Goal: Information Seeking & Learning: Learn about a topic

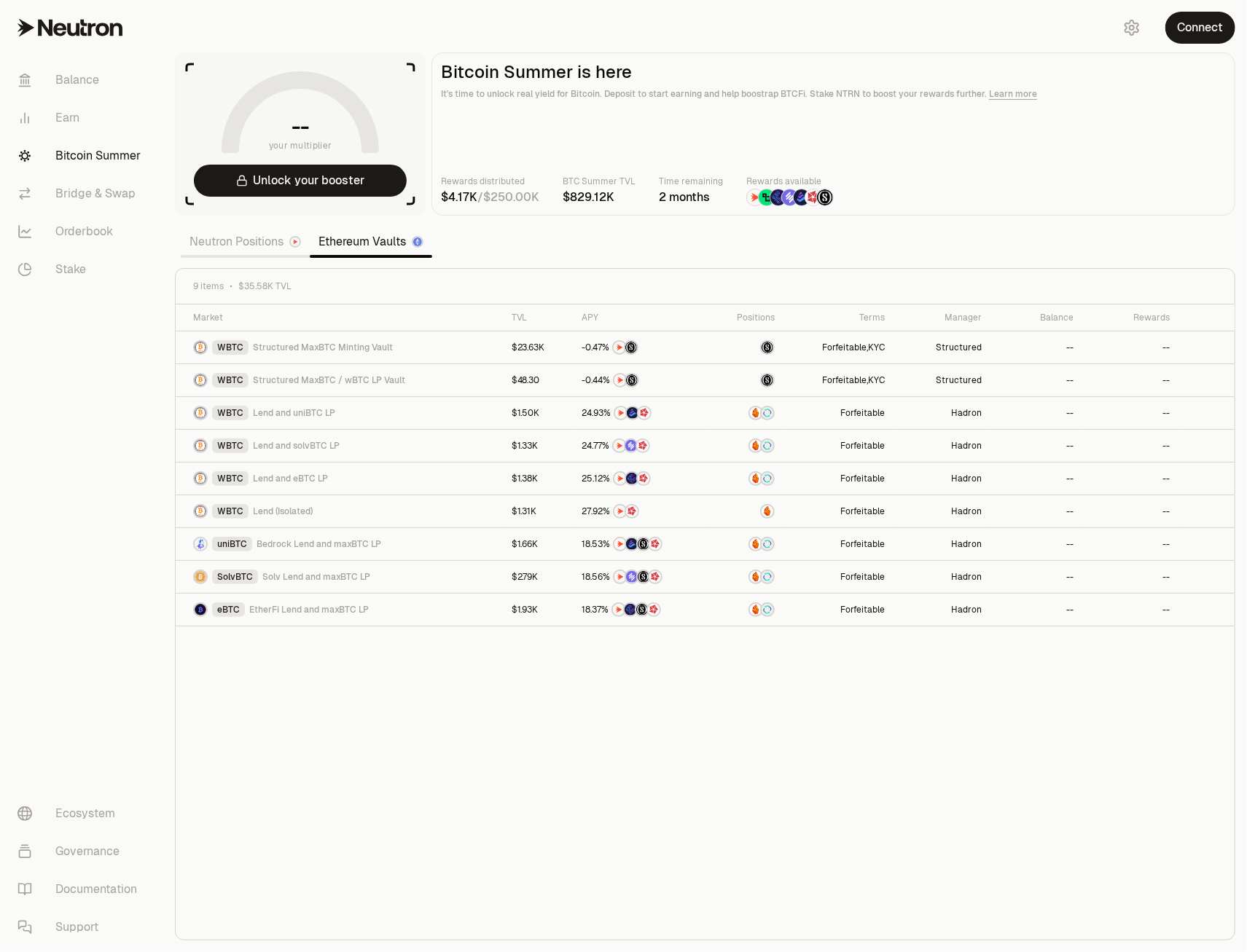
click at [242, 239] on link "Neutron Positions" at bounding box center [245, 241] width 129 height 29
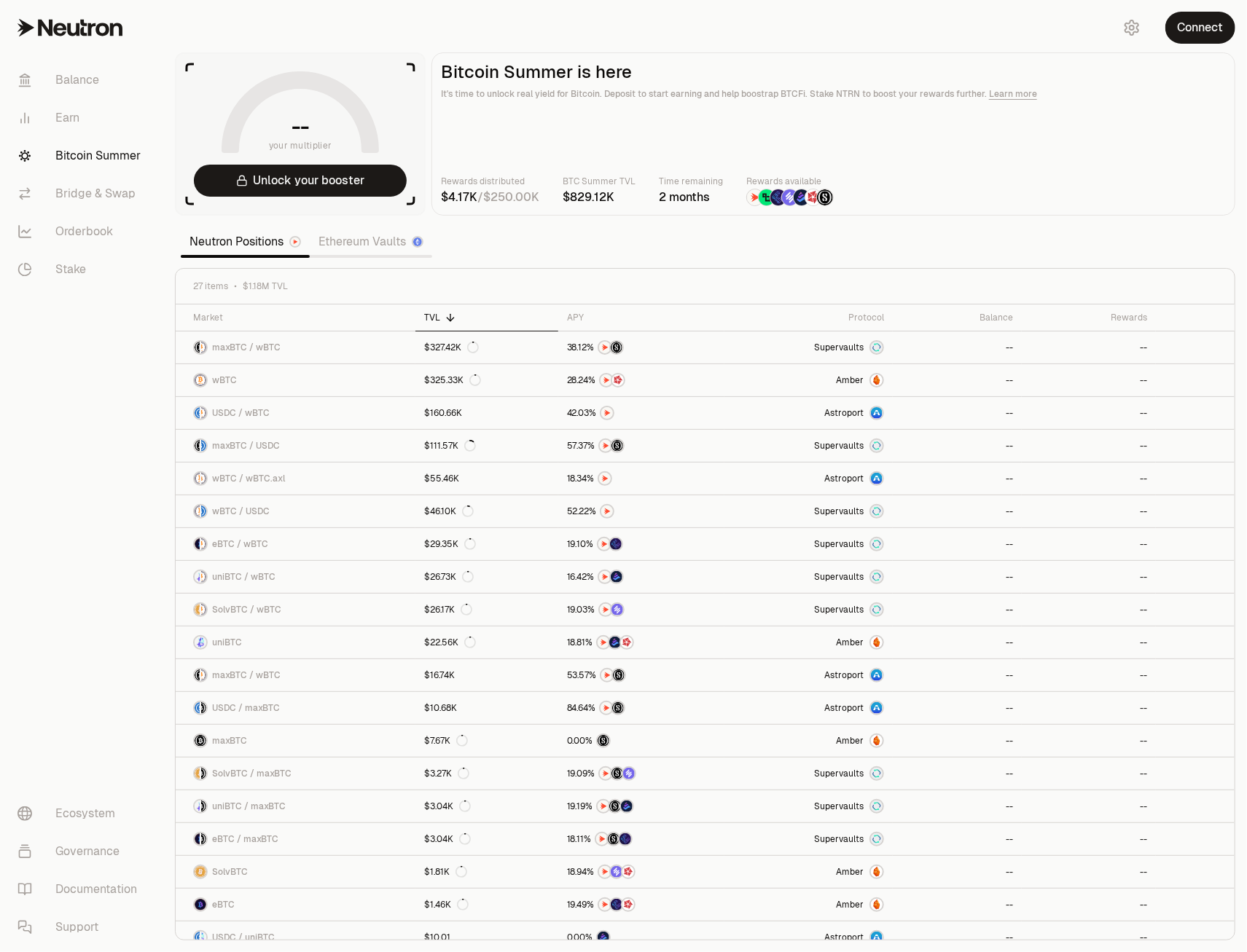
click at [348, 244] on link "Ethereum Vaults" at bounding box center [371, 241] width 122 height 29
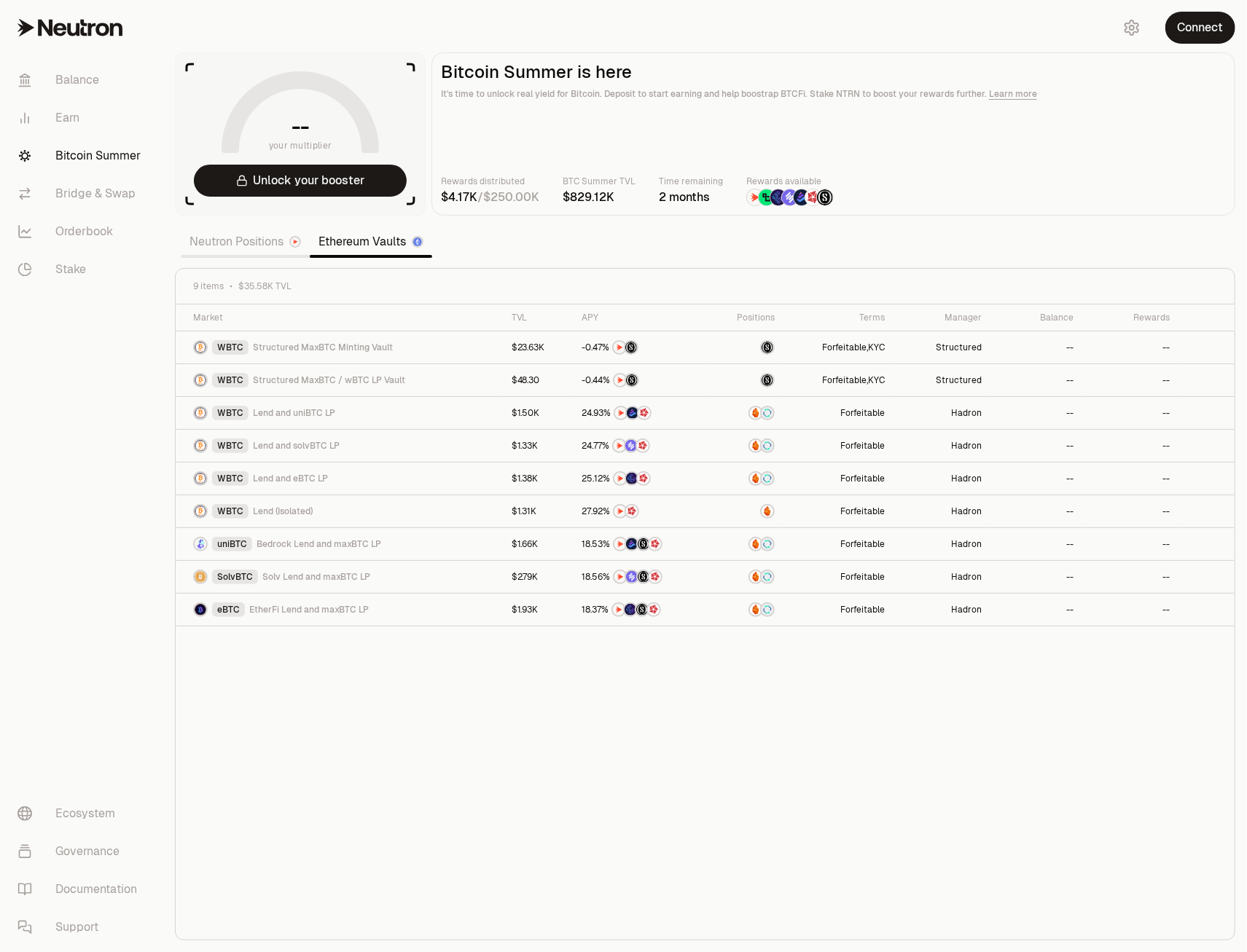
click at [250, 245] on link "Neutron Positions" at bounding box center [245, 241] width 129 height 29
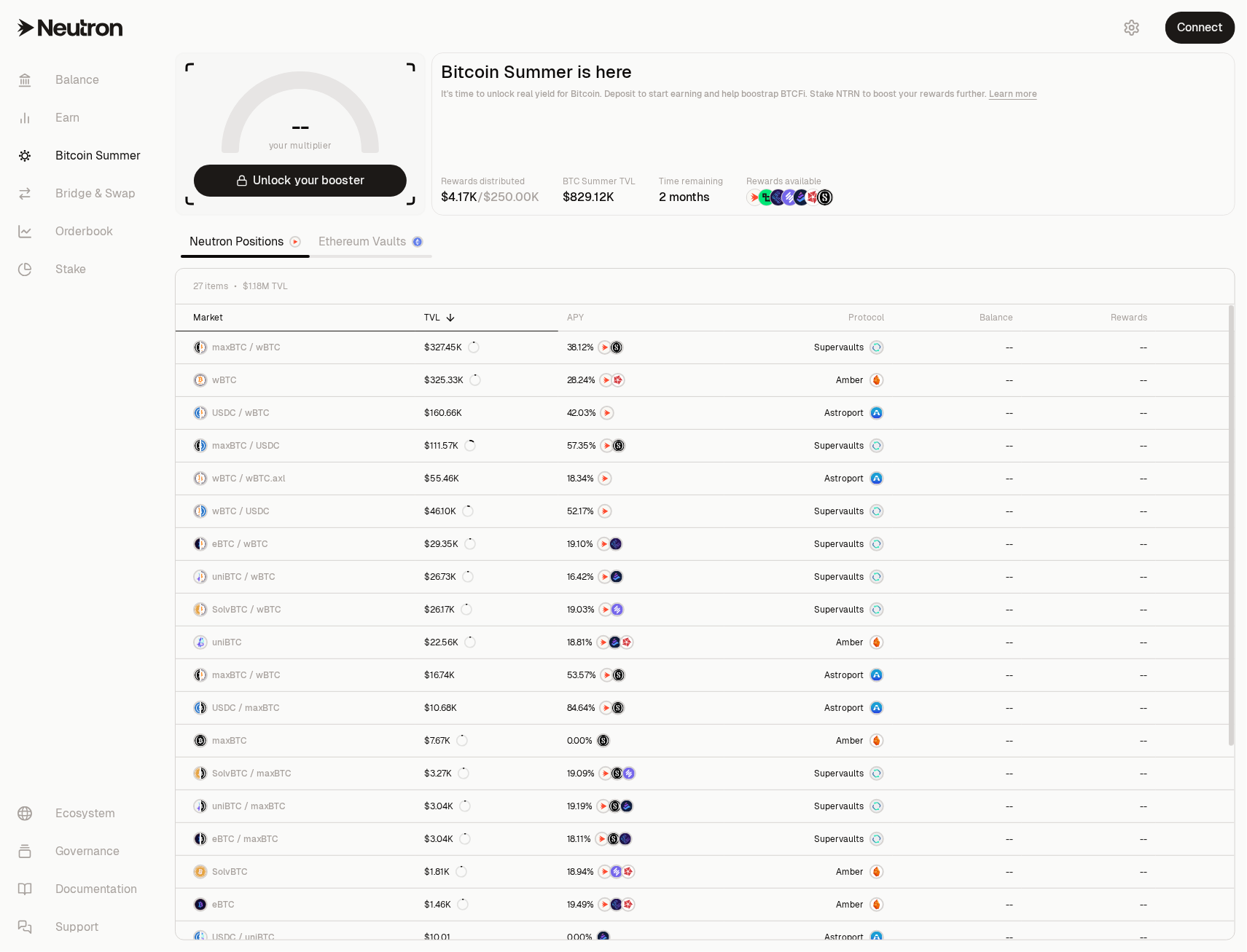
click at [226, 311] on th "Market" at bounding box center [296, 318] width 240 height 27
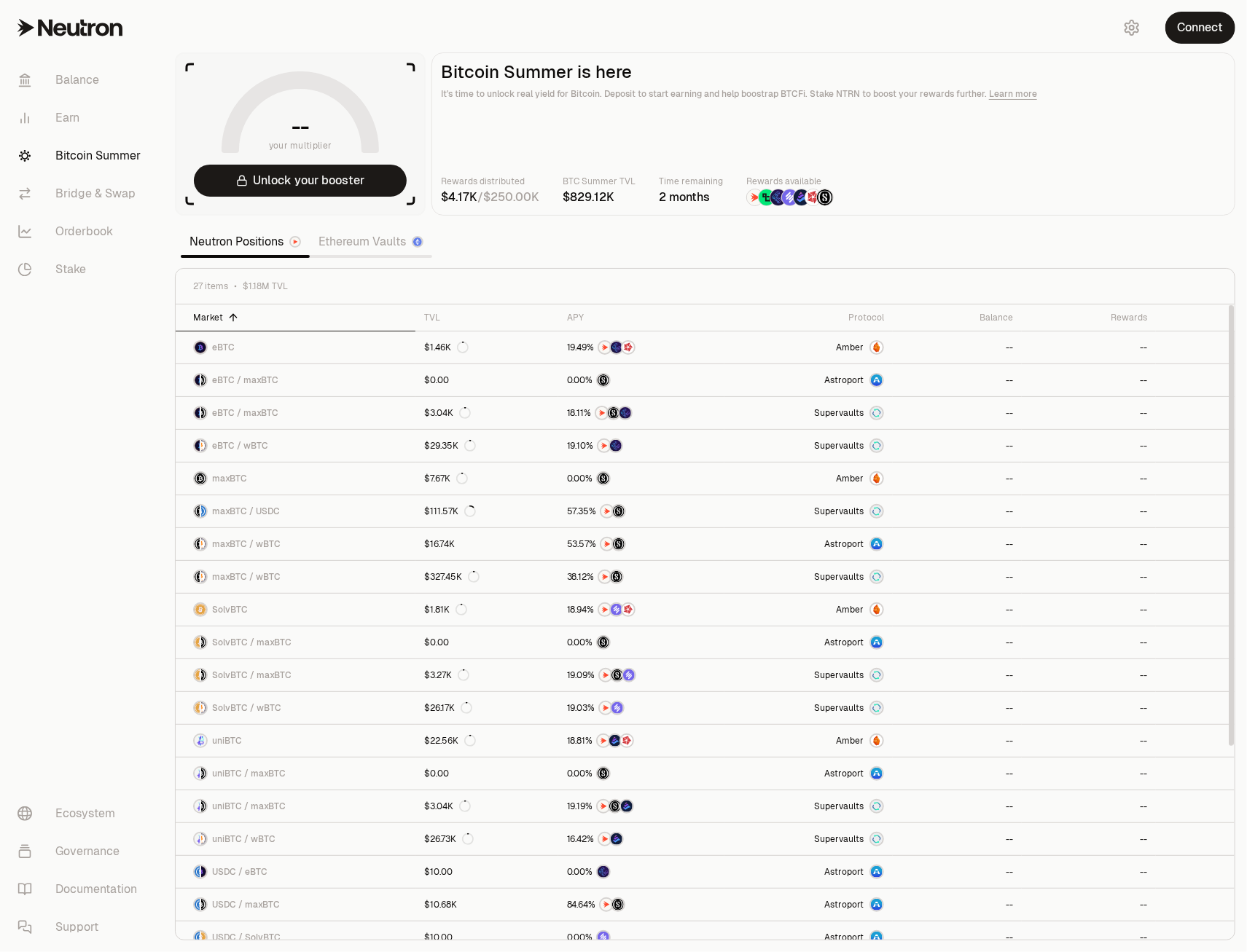
click at [226, 311] on th "Market" at bounding box center [296, 318] width 240 height 27
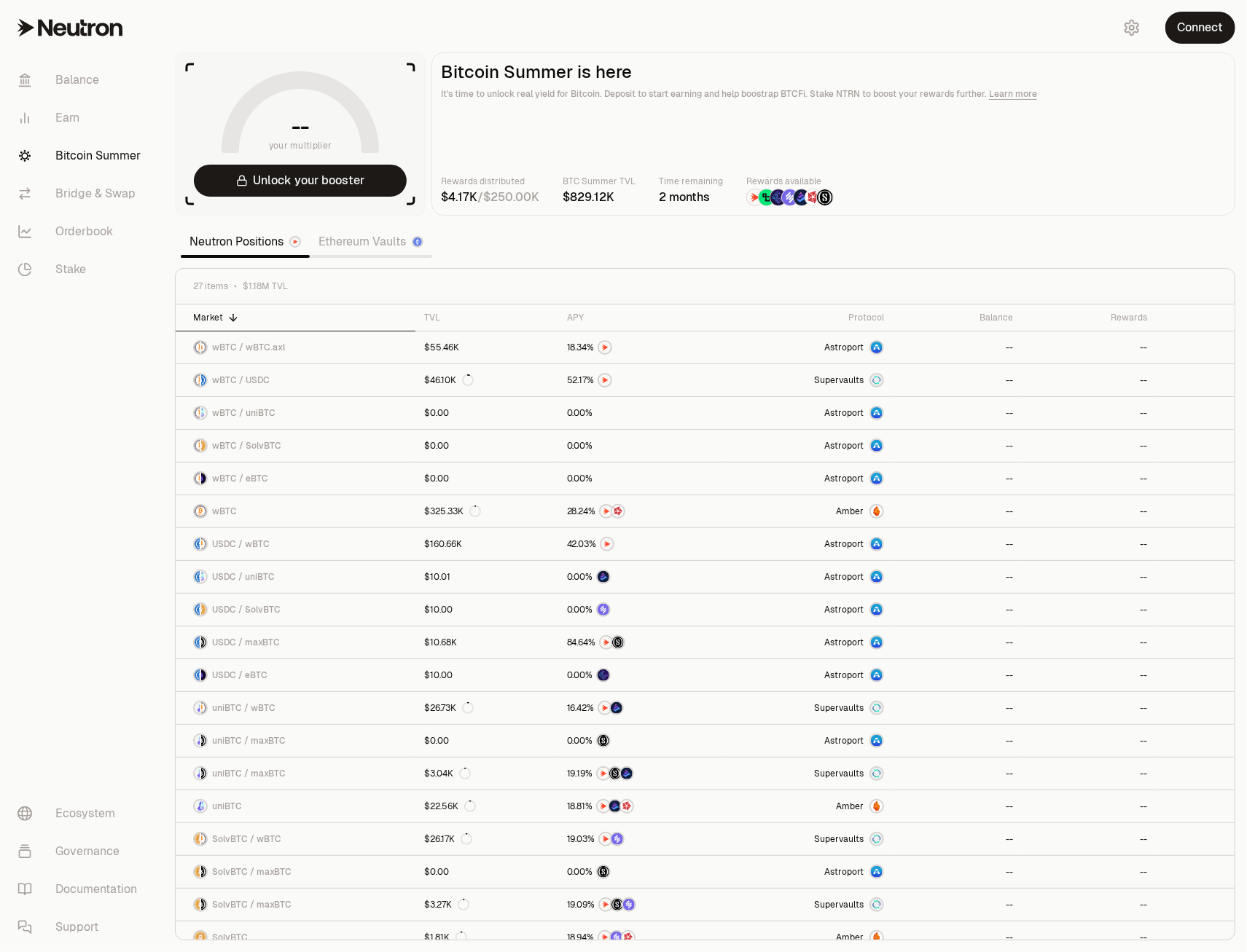
click at [604, 254] on section "-- your multiplier Unlock your booster Bitcoin Summer is here It's time to unlo…" at bounding box center [705, 476] width 1084 height 952
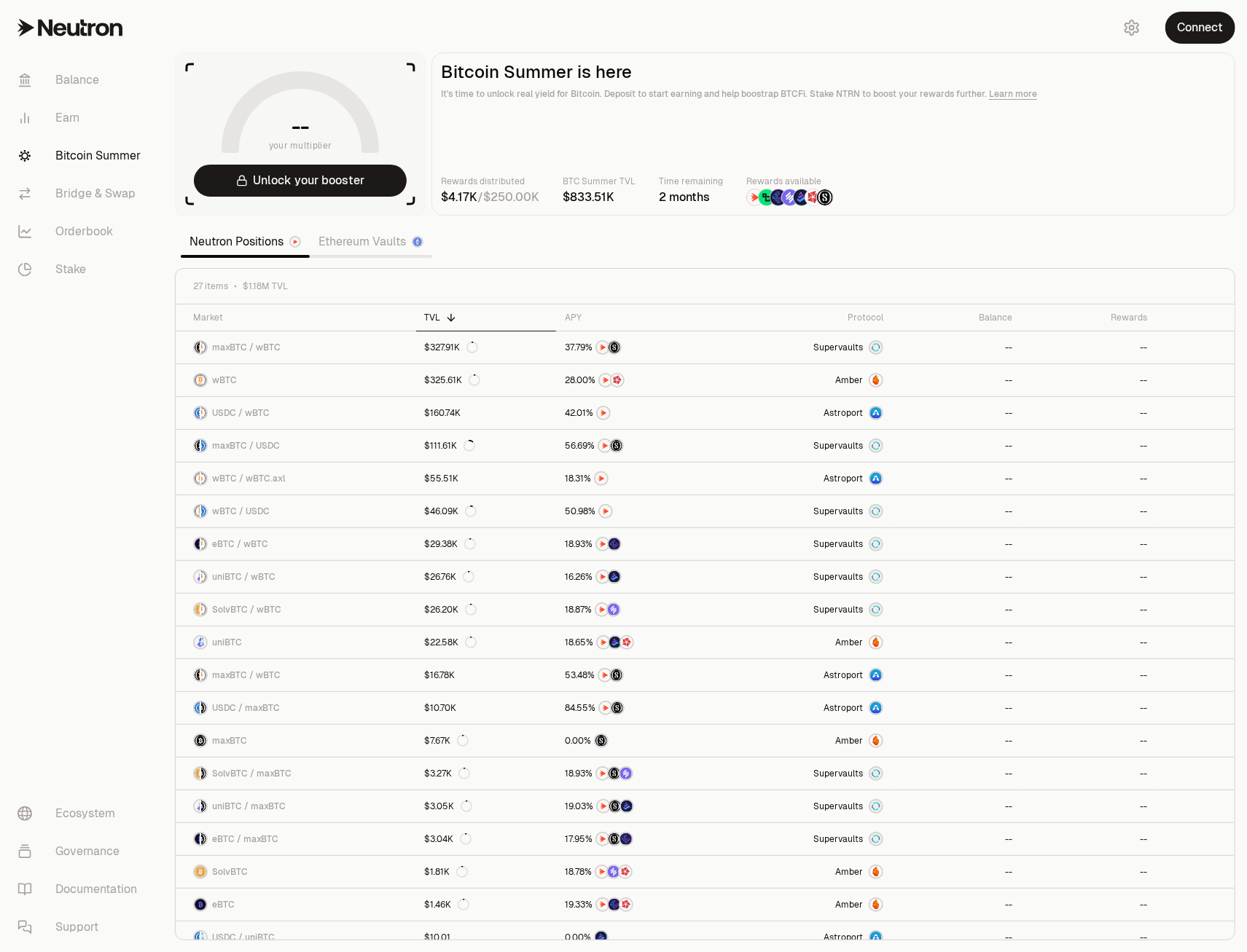
click at [373, 241] on link "Ethereum Vaults" at bounding box center [371, 241] width 122 height 29
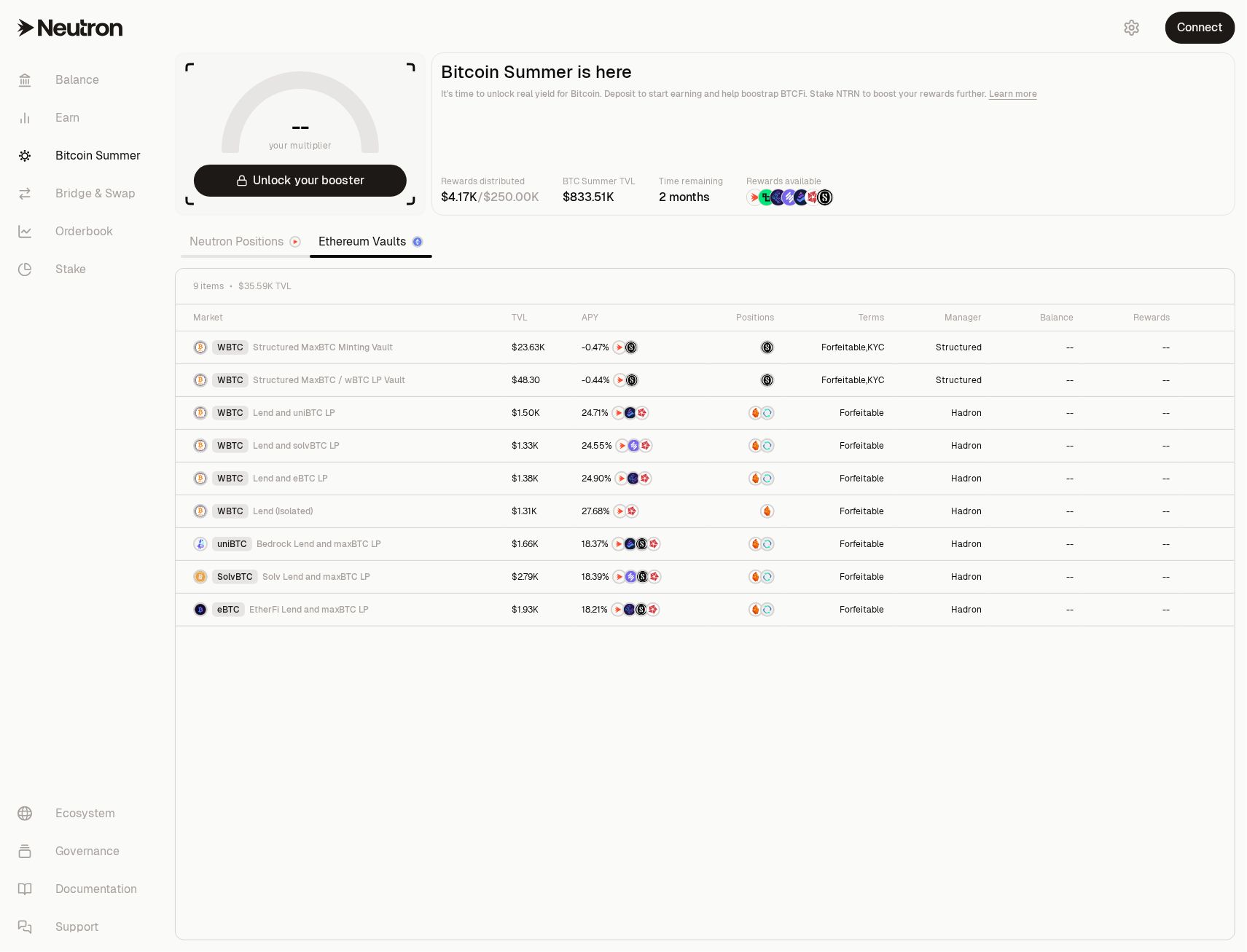
click at [233, 243] on link "Neutron Positions" at bounding box center [245, 241] width 129 height 29
